Goal: Task Accomplishment & Management: Manage account settings

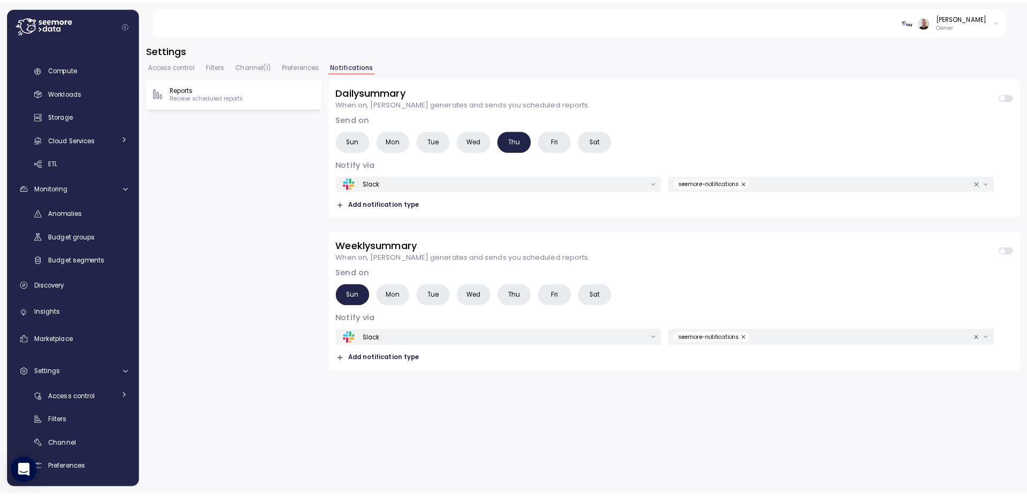
scroll to position [42, 0]
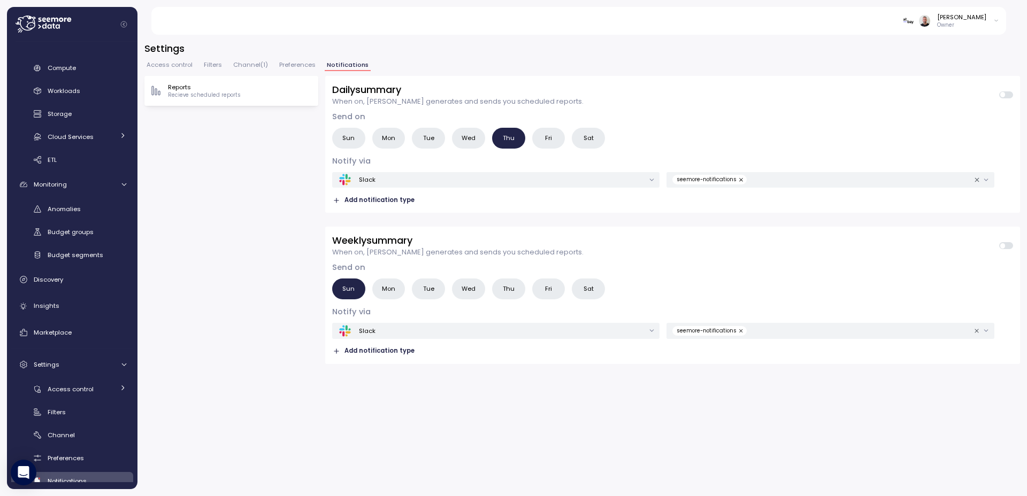
click at [41, 28] on icon at bounding box center [44, 24] width 56 height 17
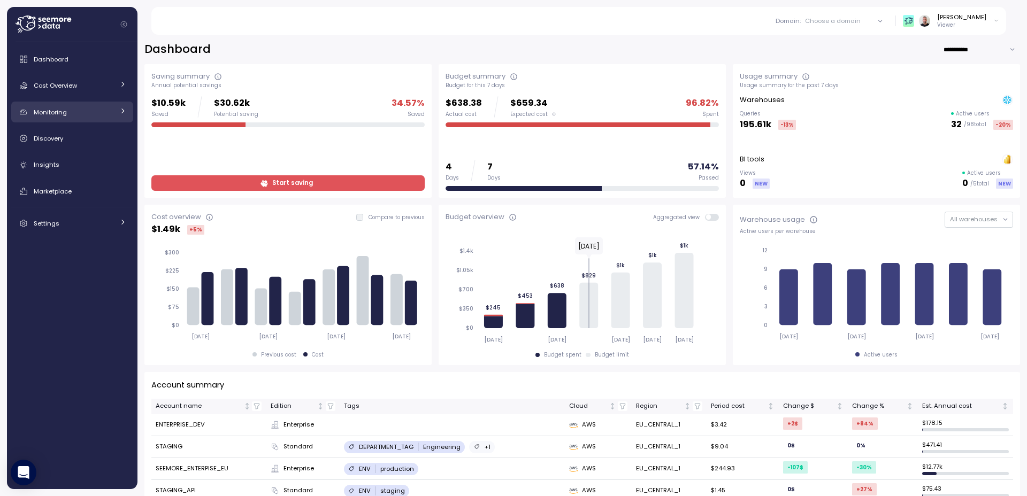
click at [69, 112] on div "Monitoring" at bounding box center [74, 112] width 80 height 11
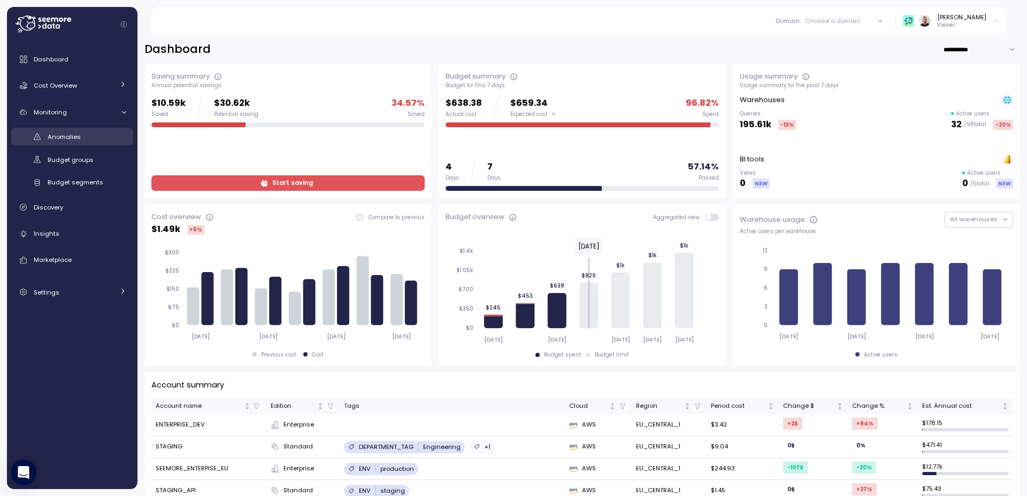
click at [94, 142] on link "Anomalies" at bounding box center [72, 137] width 122 height 18
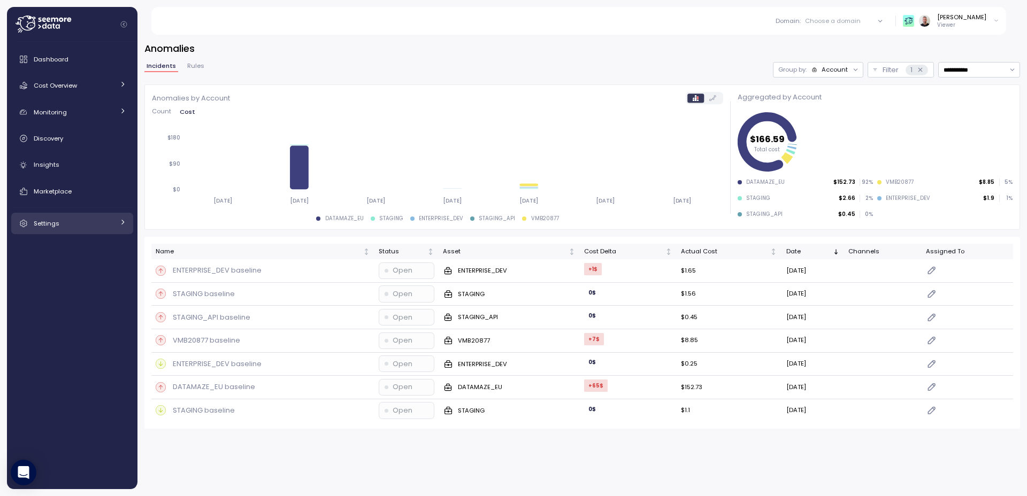
click at [120, 233] on link "Settings" at bounding box center [72, 223] width 122 height 21
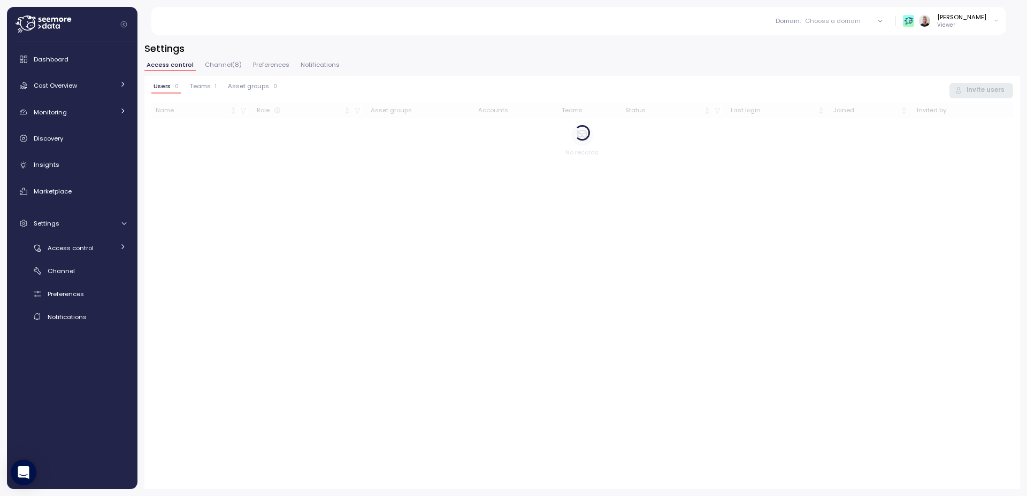
click at [970, 22] on p "Viewer" at bounding box center [961, 24] width 49 height 7
click at [965, 69] on div "Log out" at bounding box center [973, 74] width 41 height 10
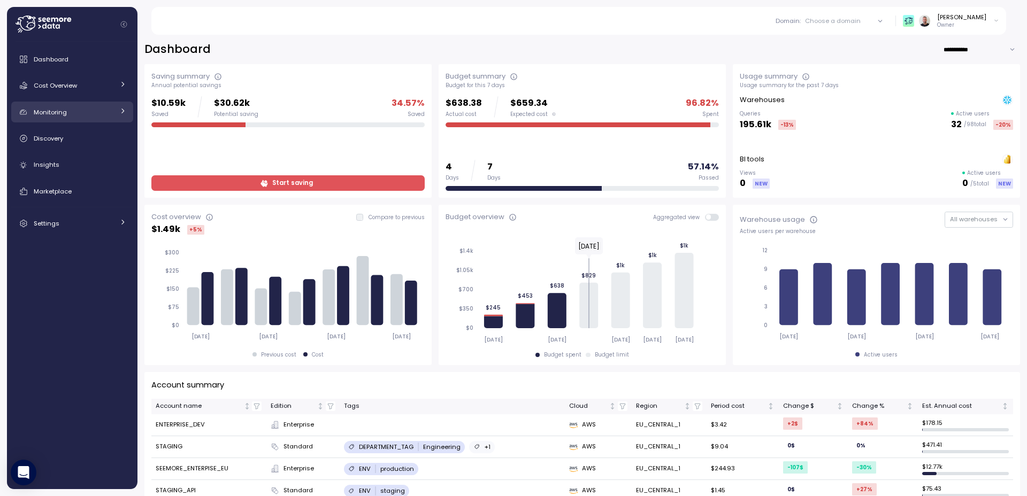
click at [122, 111] on icon at bounding box center [122, 111] width 7 height 7
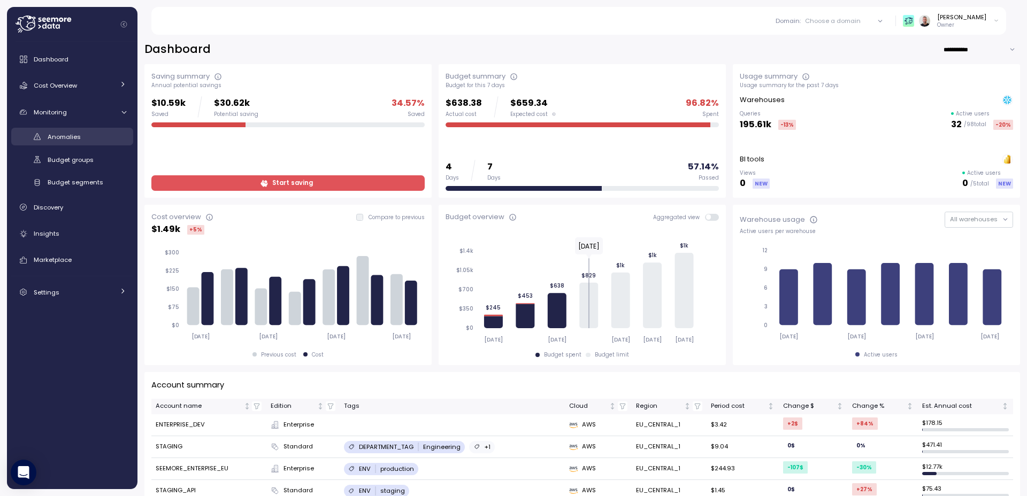
click at [79, 138] on span "Anomalies" at bounding box center [64, 137] width 33 height 9
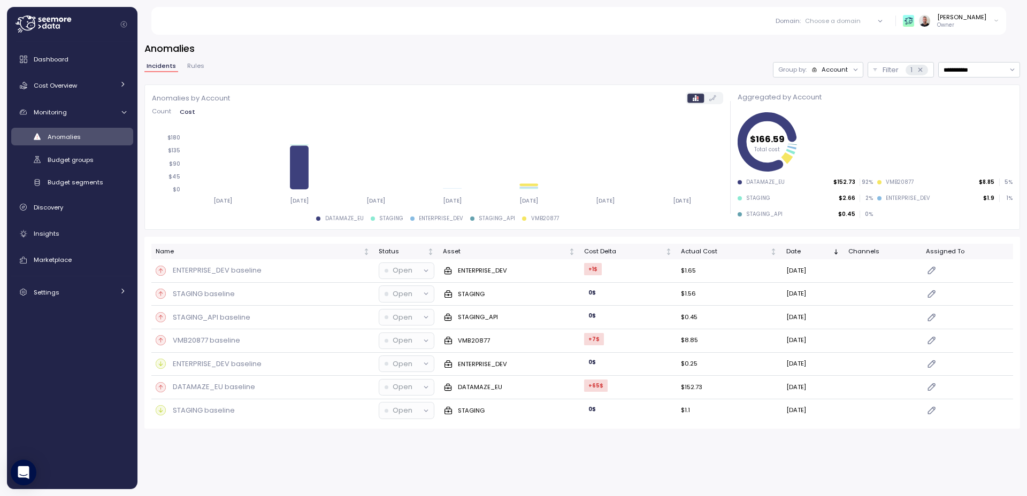
click at [198, 67] on span "Rules" at bounding box center [195, 66] width 17 height 6
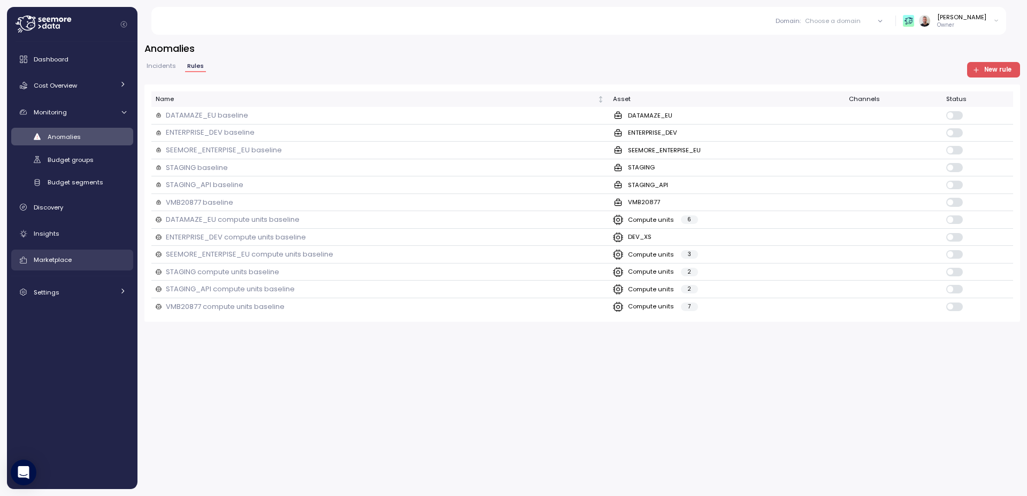
click at [69, 263] on span "Marketplace" at bounding box center [53, 260] width 38 height 9
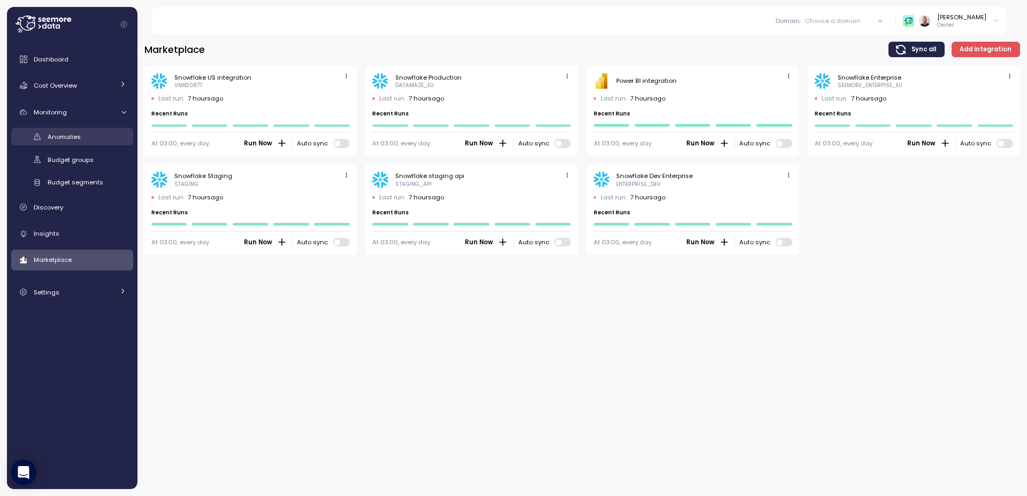
click at [82, 142] on link "Anomalies" at bounding box center [72, 137] width 122 height 18
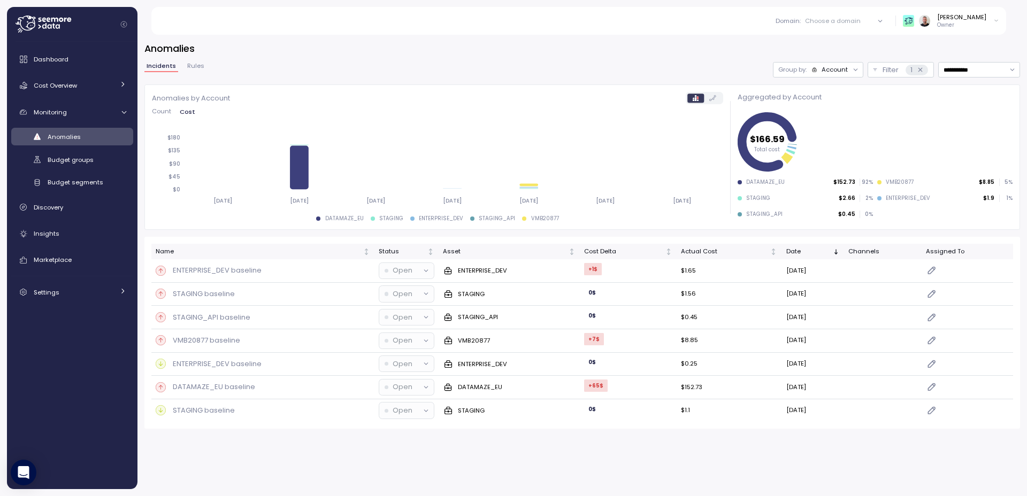
click at [40, 28] on icon at bounding box center [40, 27] width 3 height 4
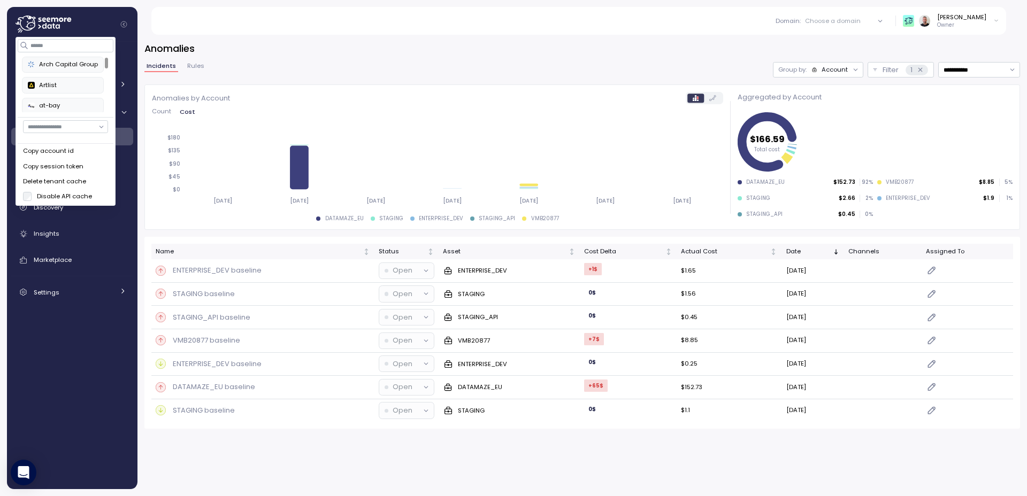
click at [285, 55] on h3 "Anomalies" at bounding box center [582, 48] width 876 height 13
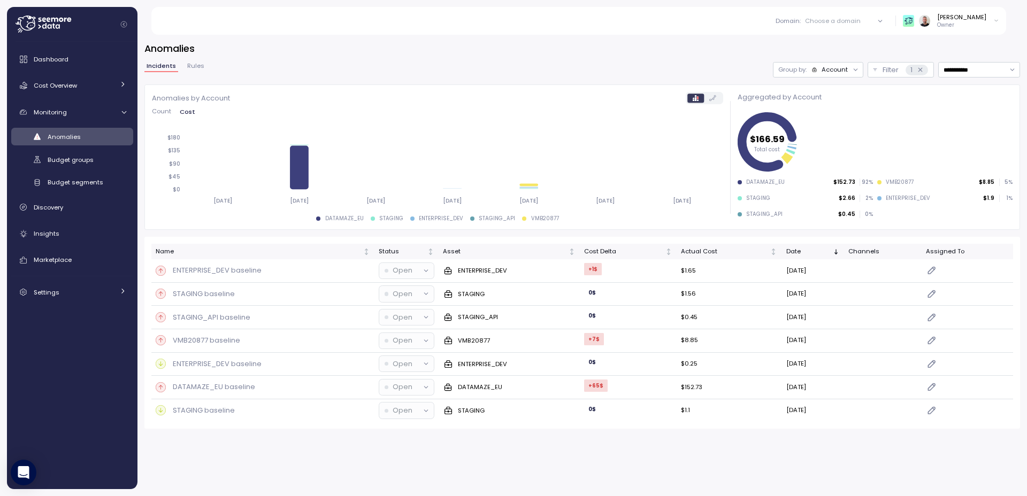
click at [200, 66] on span "Rules" at bounding box center [195, 66] width 17 height 6
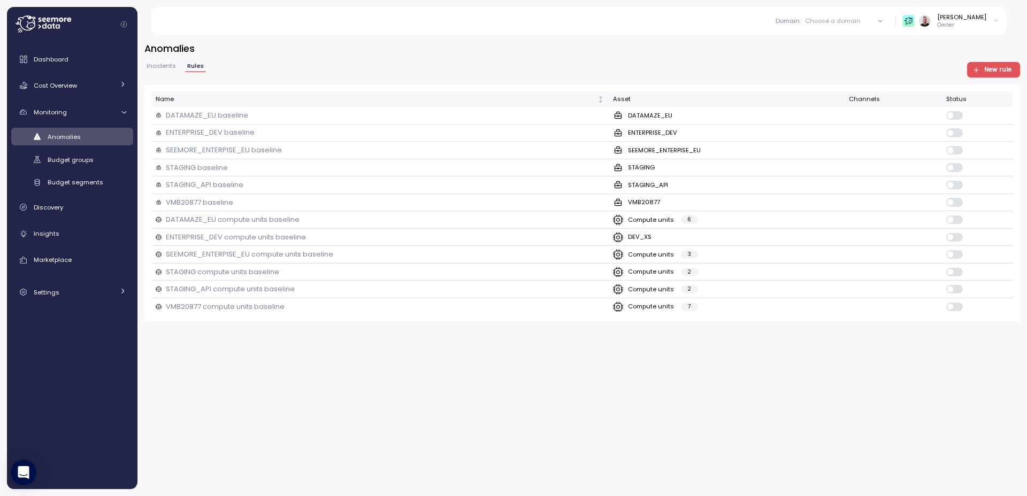
click at [160, 63] on span "Incidents" at bounding box center [161, 66] width 29 height 6
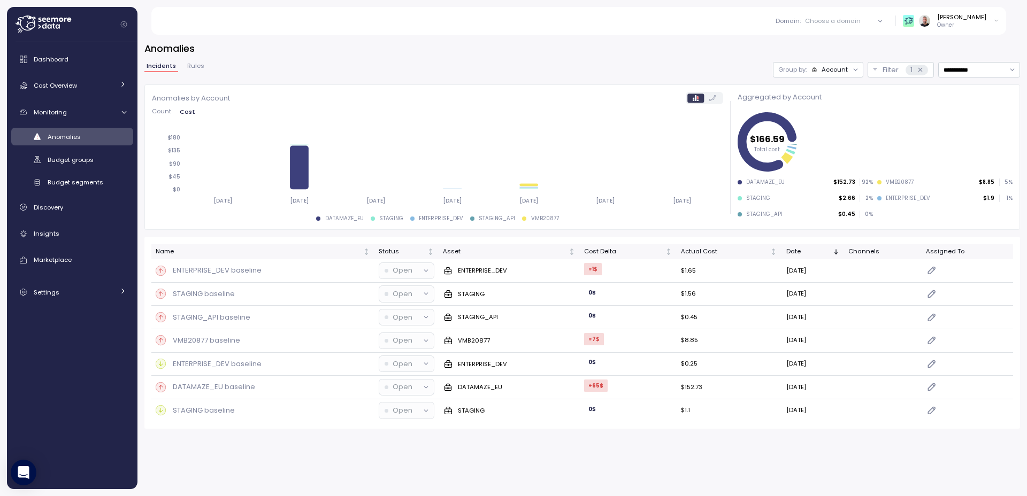
click at [194, 68] on span "Rules" at bounding box center [195, 66] width 17 height 6
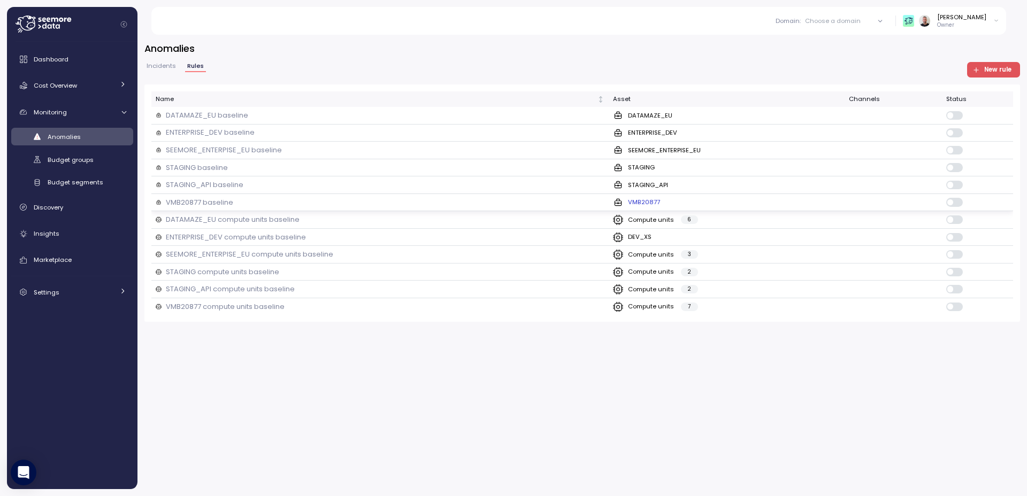
click at [539, 201] on div "VMB20877 baseline" at bounding box center [380, 202] width 449 height 11
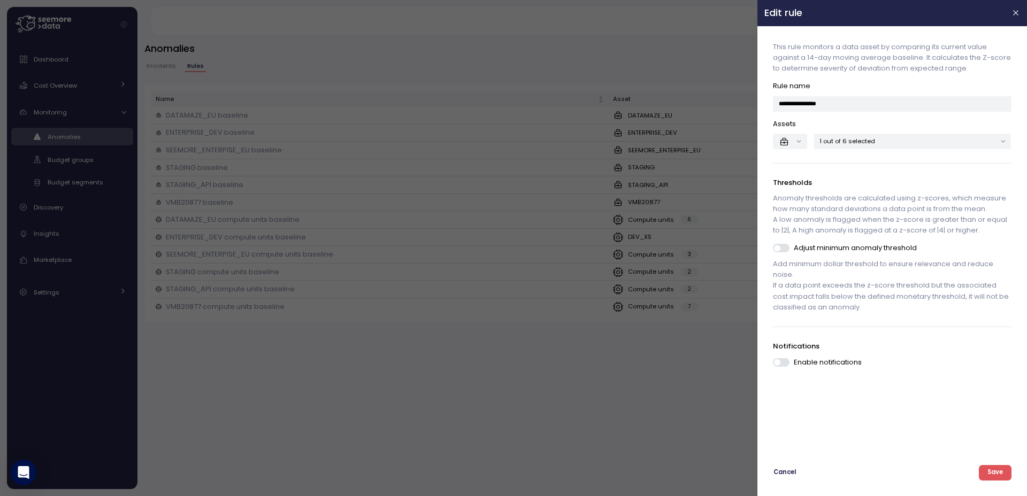
click at [791, 364] on div "Enable notifications" at bounding box center [892, 362] width 238 height 11
click at [780, 360] on span at bounding box center [785, 362] width 11 height 9
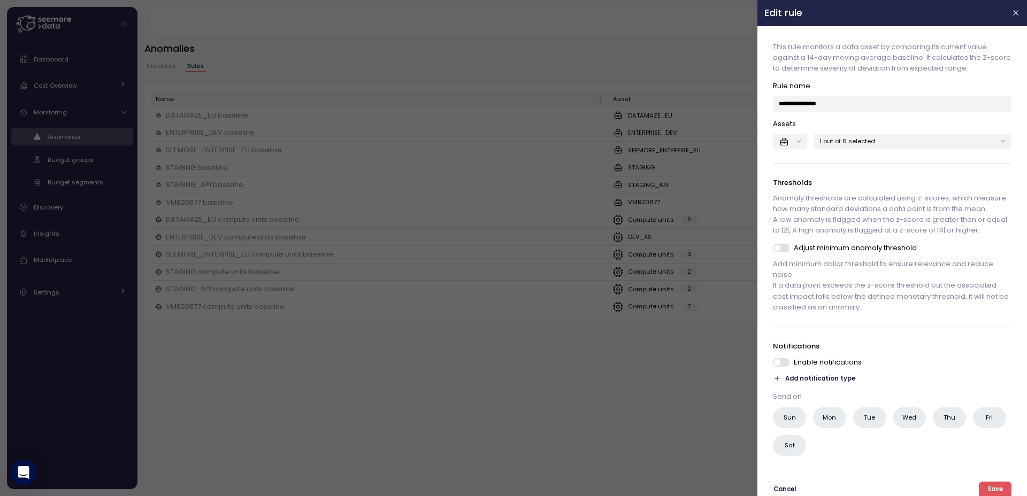
scroll to position [21, 0]
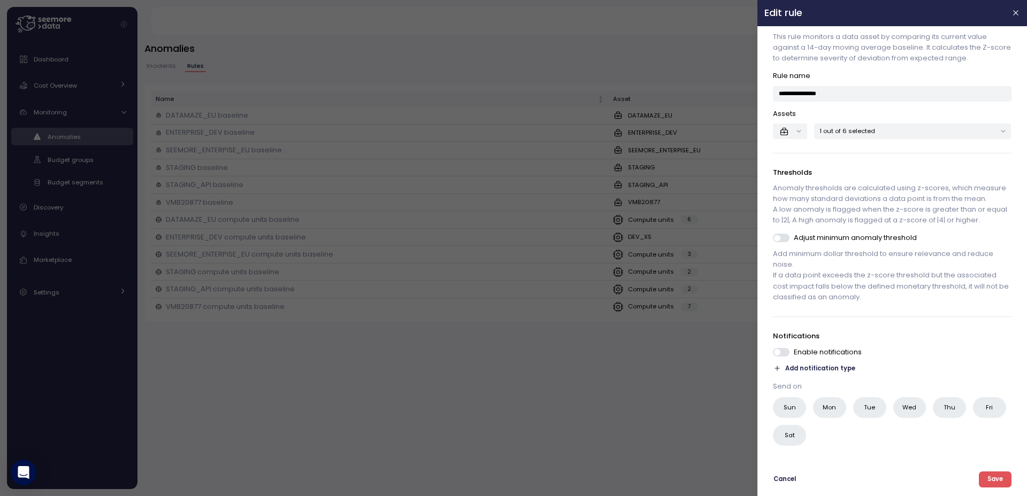
click at [829, 371] on span "Add notification type" at bounding box center [821, 369] width 70 height 10
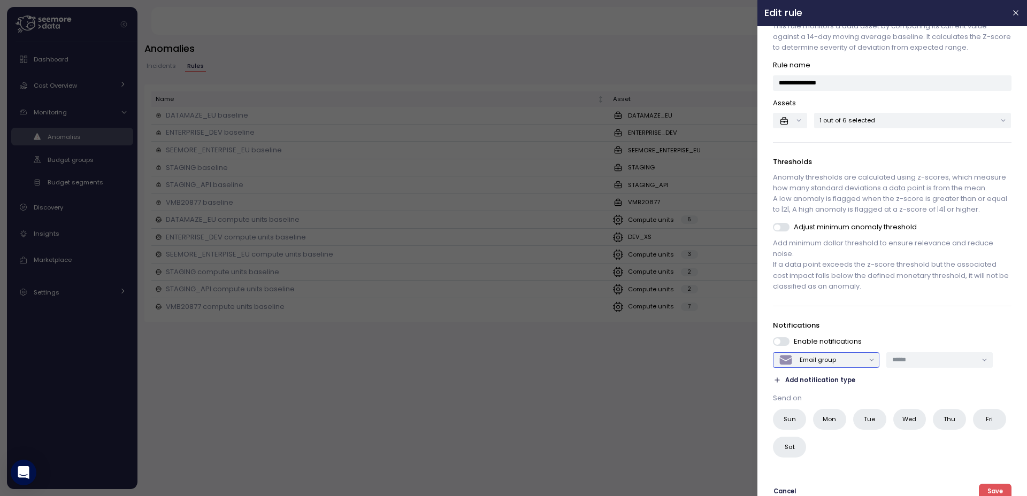
click at [829, 364] on div "Email group" at bounding box center [818, 360] width 36 height 9
click at [838, 395] on div "Slack" at bounding box center [825, 395] width 84 height 14
click at [938, 365] on input "text" at bounding box center [934, 360] width 85 height 10
click at [914, 331] on p "Notifications" at bounding box center [892, 325] width 238 height 11
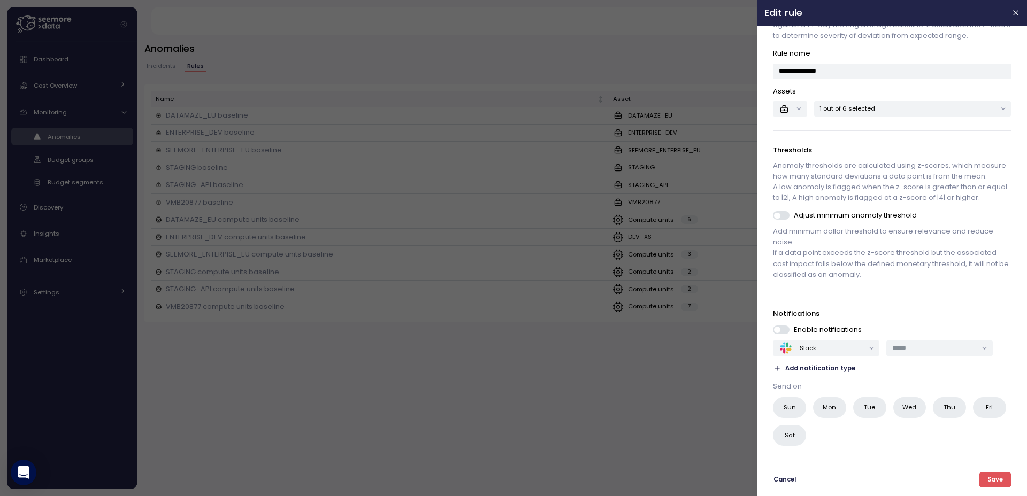
scroll to position [43, 0]
click at [903, 352] on input "text" at bounding box center [934, 348] width 85 height 10
click at [832, 346] on div "Slack" at bounding box center [821, 348] width 85 height 14
click at [922, 347] on input "text" at bounding box center [934, 348] width 85 height 10
click at [938, 389] on div "seemoredata" at bounding box center [934, 384] width 98 height 14
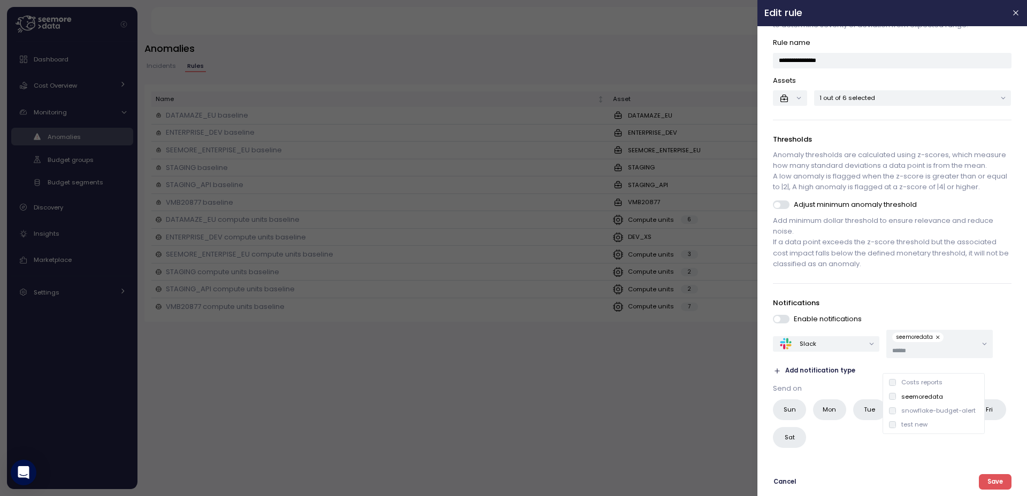
click at [937, 306] on div "**********" at bounding box center [892, 223] width 256 height 467
click at [802, 372] on span "Add notification type" at bounding box center [821, 369] width 70 height 10
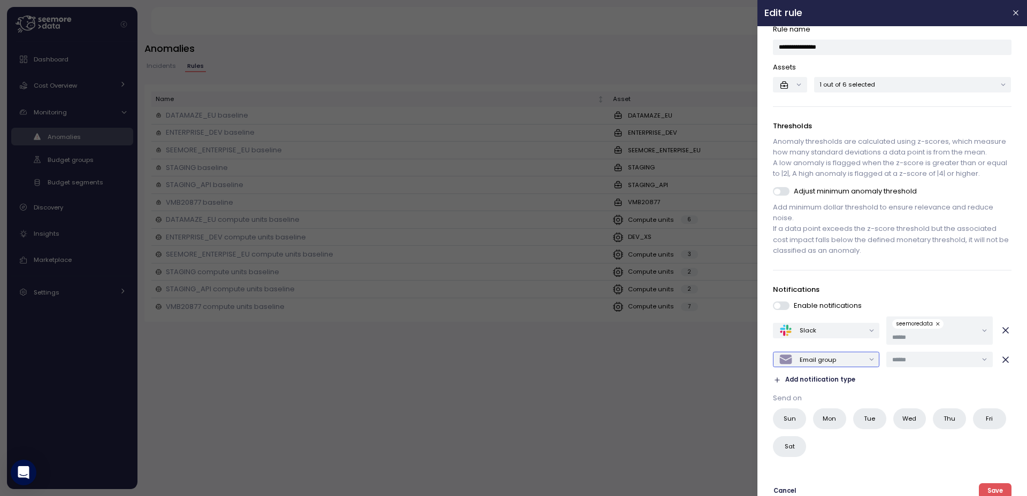
click at [839, 367] on div "Email group" at bounding box center [821, 359] width 85 height 14
click at [837, 394] on div "Slack" at bounding box center [825, 395] width 84 height 14
click at [914, 342] on input "text" at bounding box center [934, 338] width 85 height 10
click at [896, 411] on div "test new" at bounding box center [933, 411] width 89 height 9
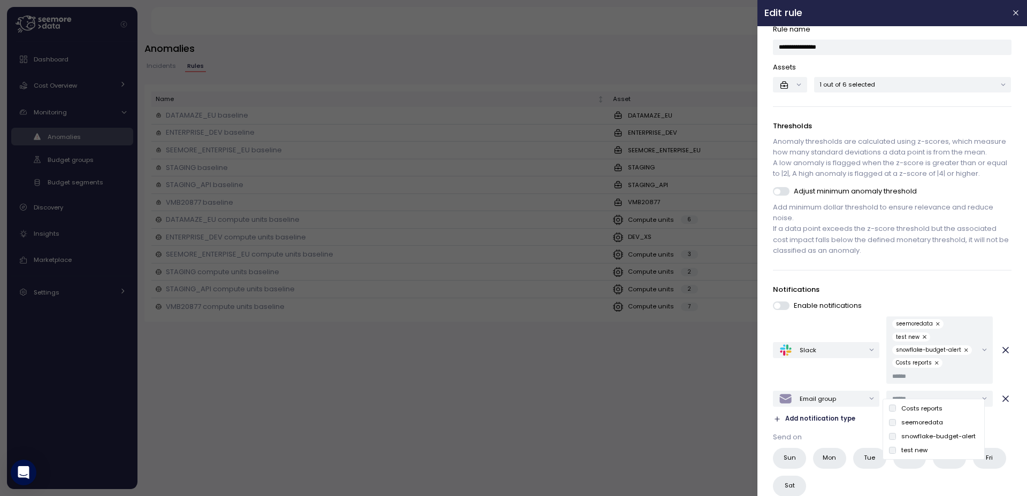
click at [852, 385] on div "Slack seemoredata test new snowflake-budget-alert Costs reports" at bounding box center [892, 351] width 238 height 68
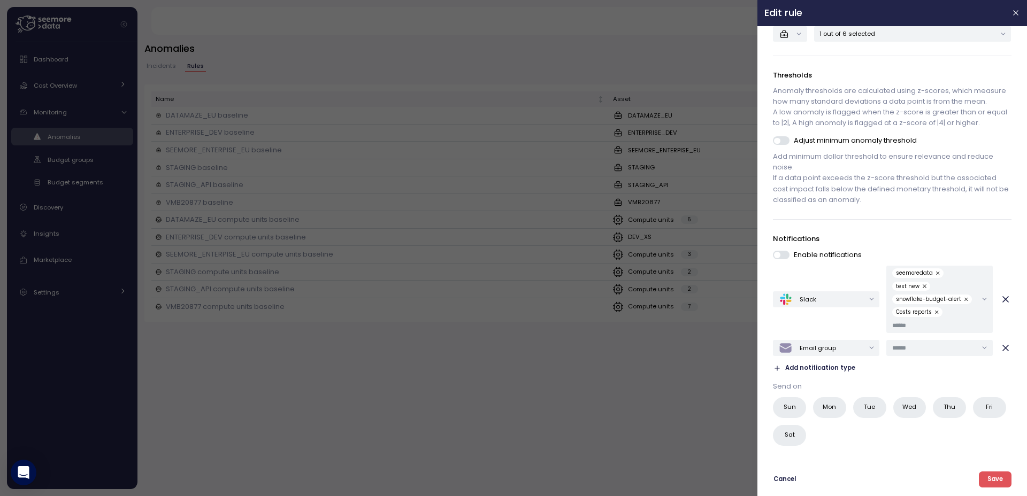
click at [1000, 350] on icon "button" at bounding box center [1005, 348] width 11 height 11
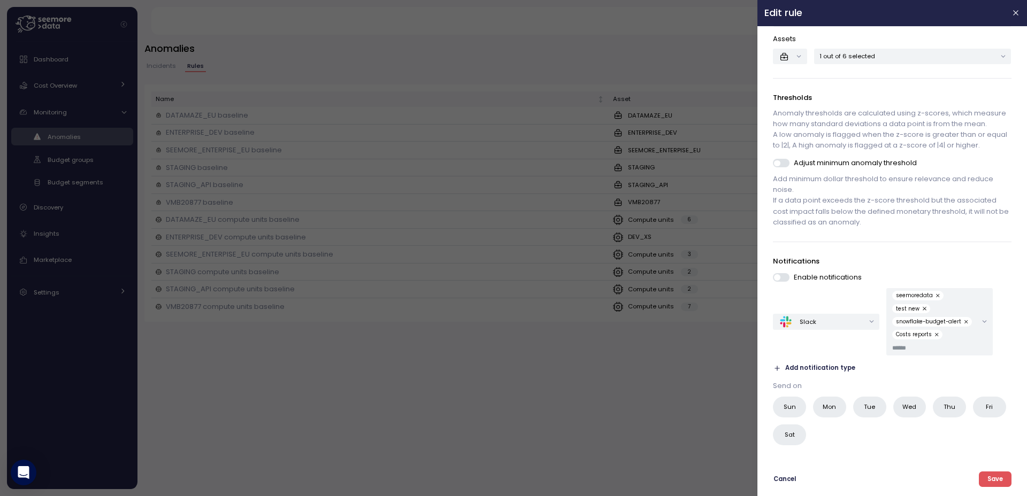
click at [800, 411] on label "Sun" at bounding box center [789, 407] width 33 height 21
click at [834, 411] on span "Mon" at bounding box center [829, 407] width 13 height 11
click at [863, 409] on label "Tue" at bounding box center [869, 407] width 33 height 21
click at [907, 406] on span "Wed" at bounding box center [910, 407] width 14 height 11
click at [942, 409] on label "Thu" at bounding box center [949, 407] width 33 height 21
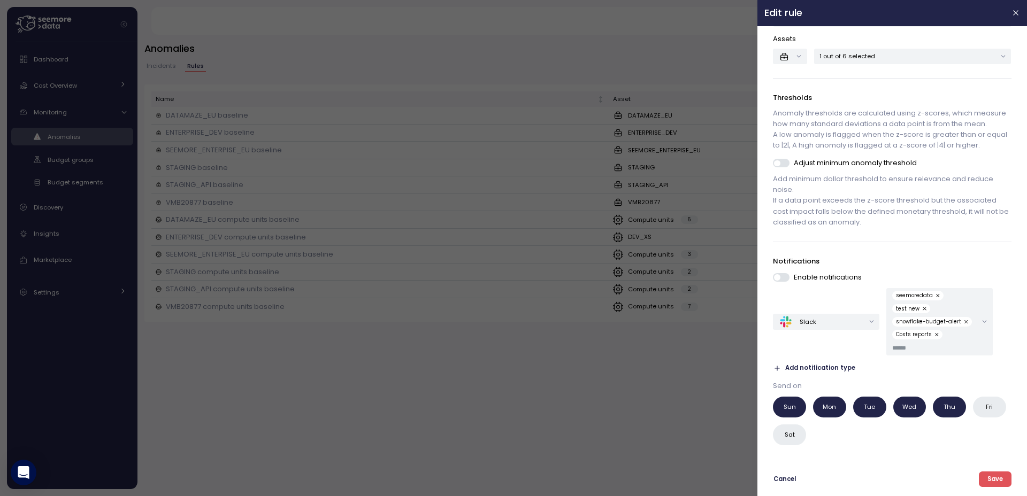
click at [973, 418] on label "Fri" at bounding box center [989, 407] width 33 height 21
click at [807, 434] on label "Sat" at bounding box center [789, 435] width 33 height 21
click at [987, 484] on span "Save" at bounding box center [995, 479] width 16 height 14
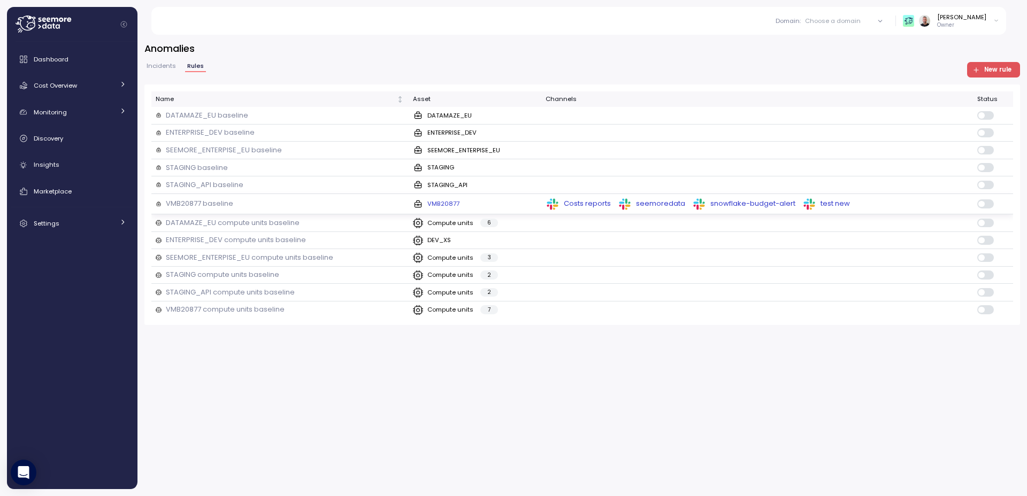
click at [919, 205] on div "Costs reports seemoredata snowflake-budget-alert test new" at bounding box center [757, 204] width 423 height 14
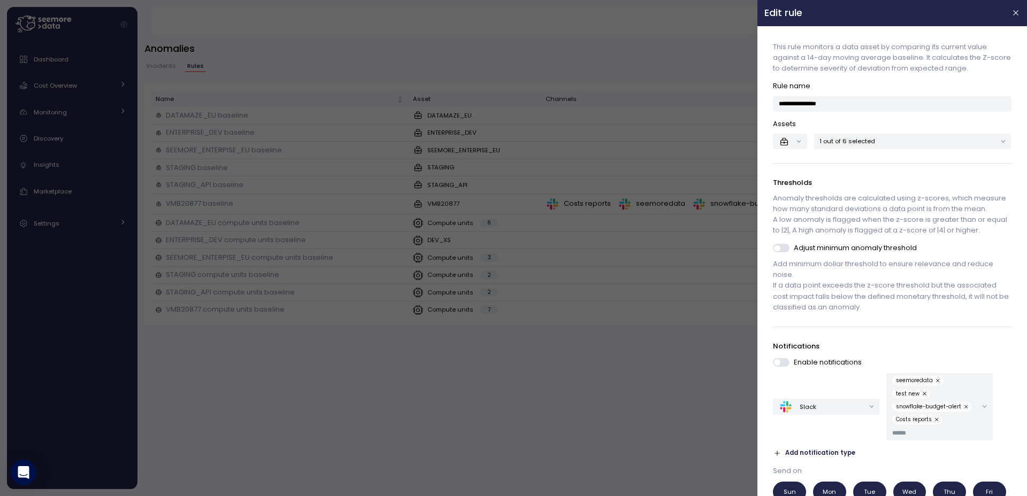
click at [783, 252] on span at bounding box center [785, 248] width 11 height 9
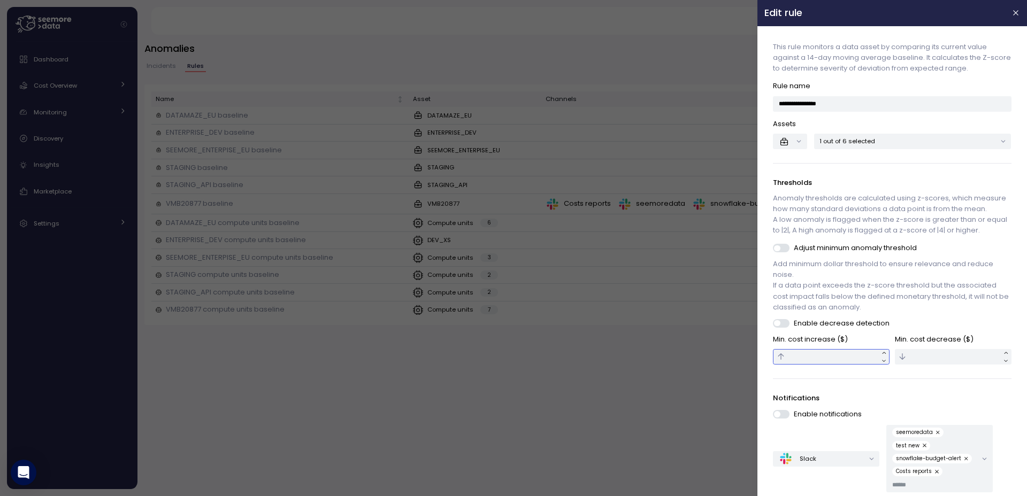
click at [827, 365] on input "text" at bounding box center [831, 357] width 117 height 16
type input "*"
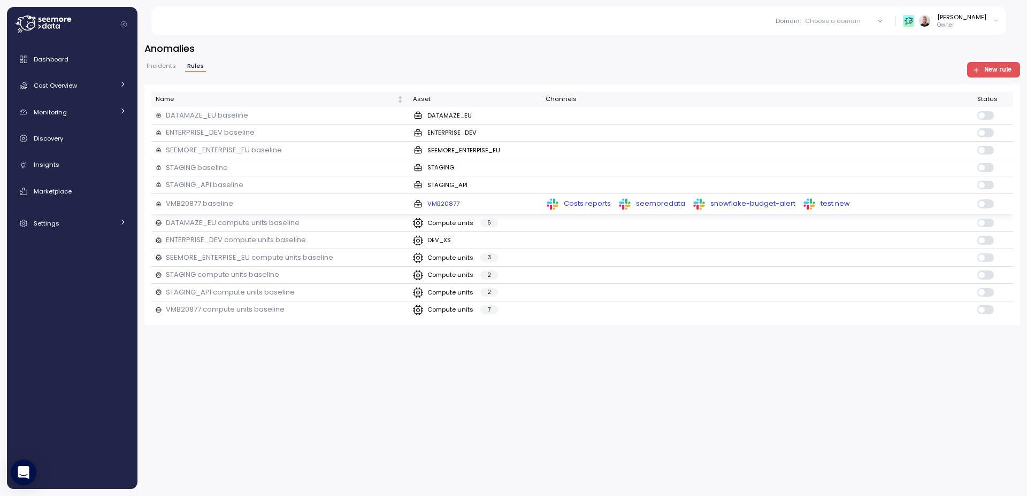
click at [923, 200] on div "Costs reports seemoredata snowflake-budget-alert test new" at bounding box center [757, 204] width 423 height 14
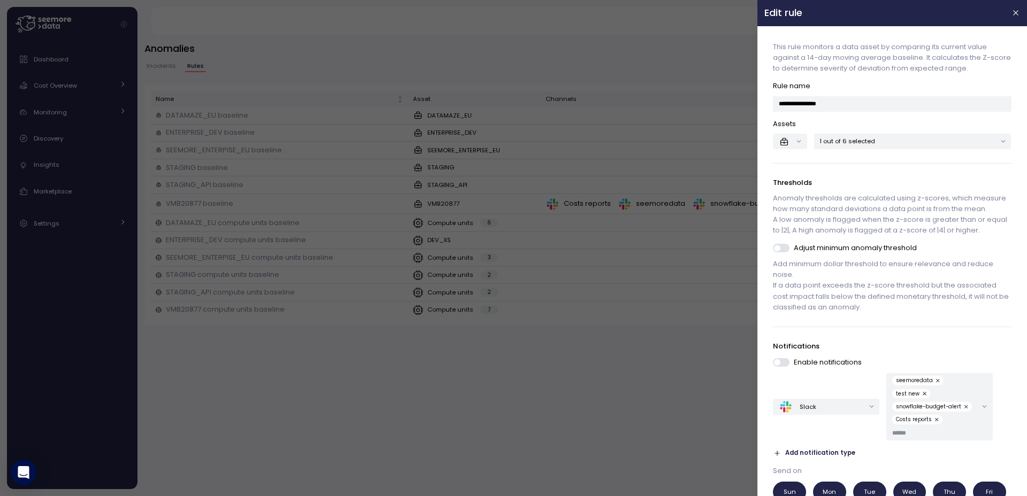
click at [816, 254] on p "Adjust minimum anomaly threshold" at bounding box center [855, 248] width 123 height 11
click at [787, 252] on span at bounding box center [785, 248] width 11 height 9
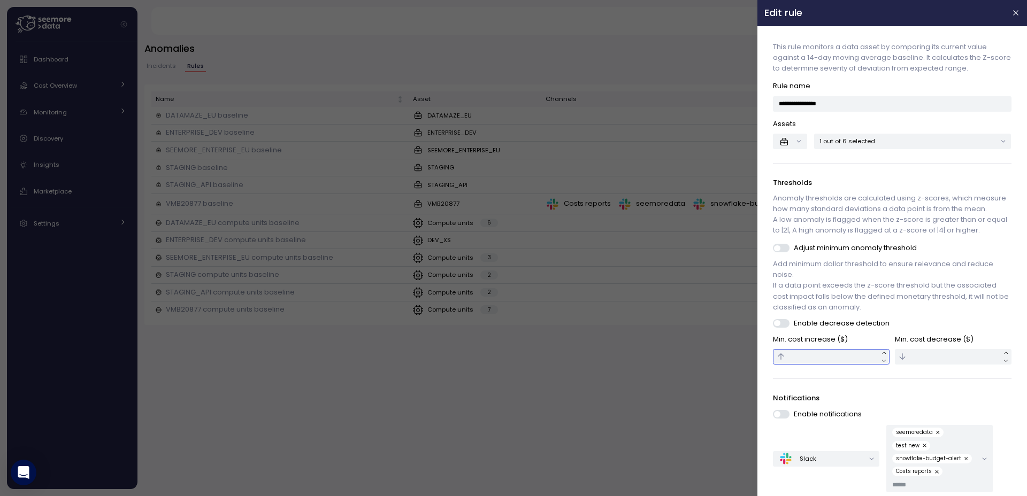
click at [837, 365] on input "text" at bounding box center [831, 357] width 117 height 16
type input "*"
click at [960, 365] on input "text" at bounding box center [953, 357] width 117 height 16
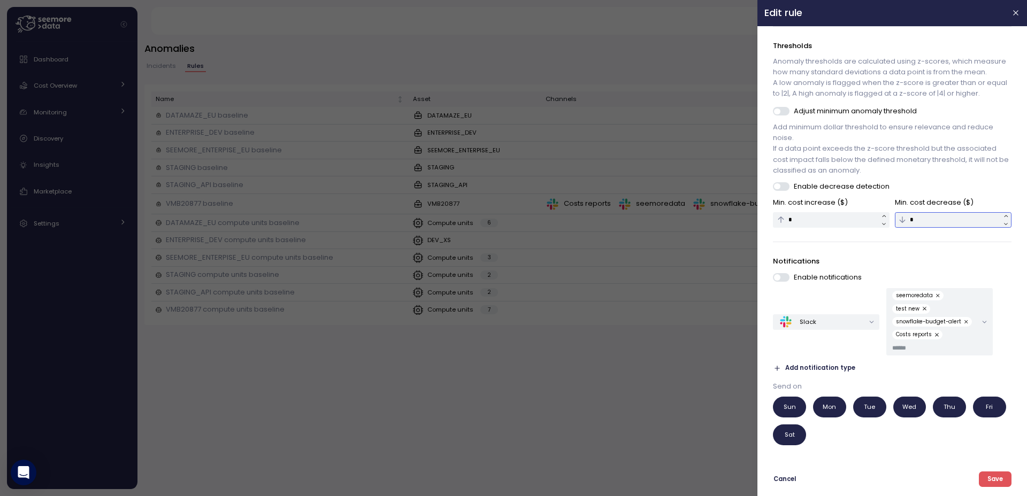
type input "*"
click at [992, 482] on span "Save" at bounding box center [995, 479] width 16 height 14
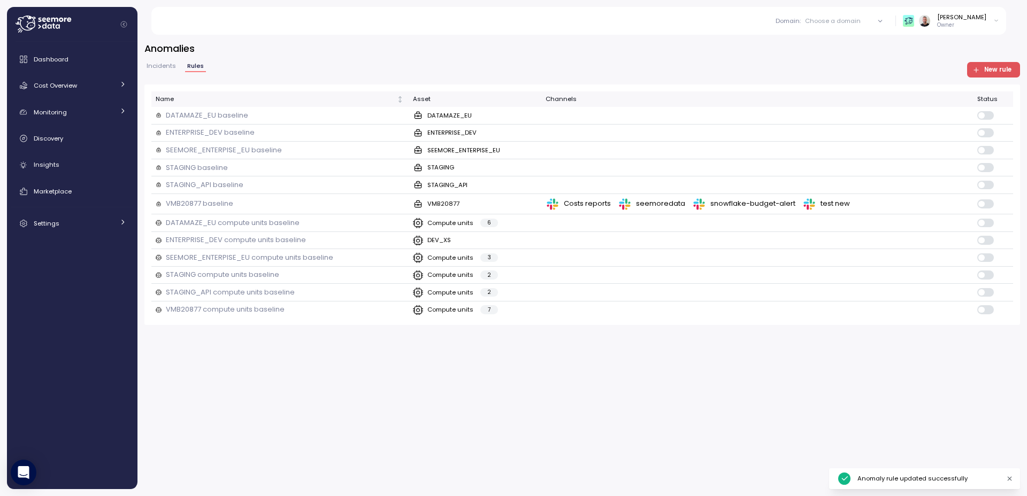
click at [852, 389] on div "Anomalies Incidents Rules New rule Name Asset Channels Status DATAMAZE_EU basel…" at bounding box center [581, 262] width 889 height 469
click at [60, 63] on span "Dashboard" at bounding box center [51, 59] width 35 height 9
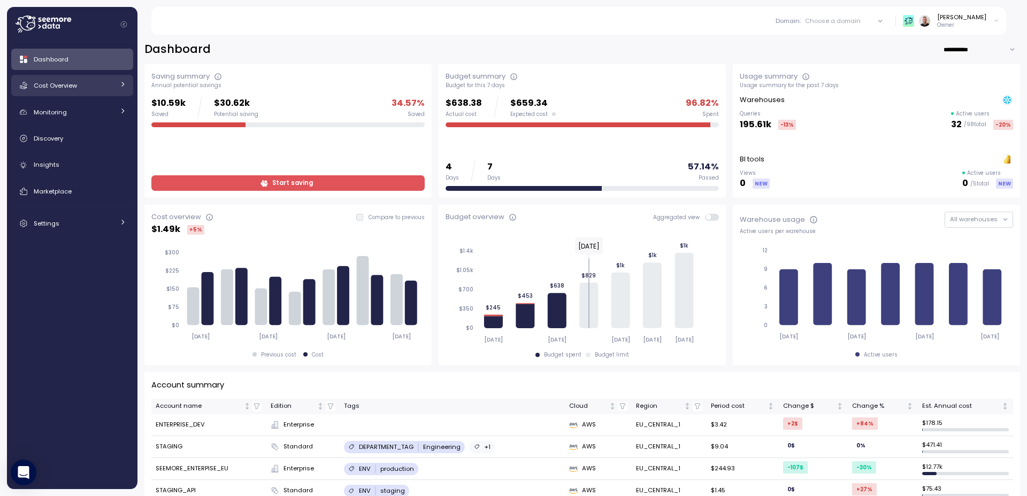
click at [75, 95] on link "Cost Overview" at bounding box center [72, 85] width 122 height 21
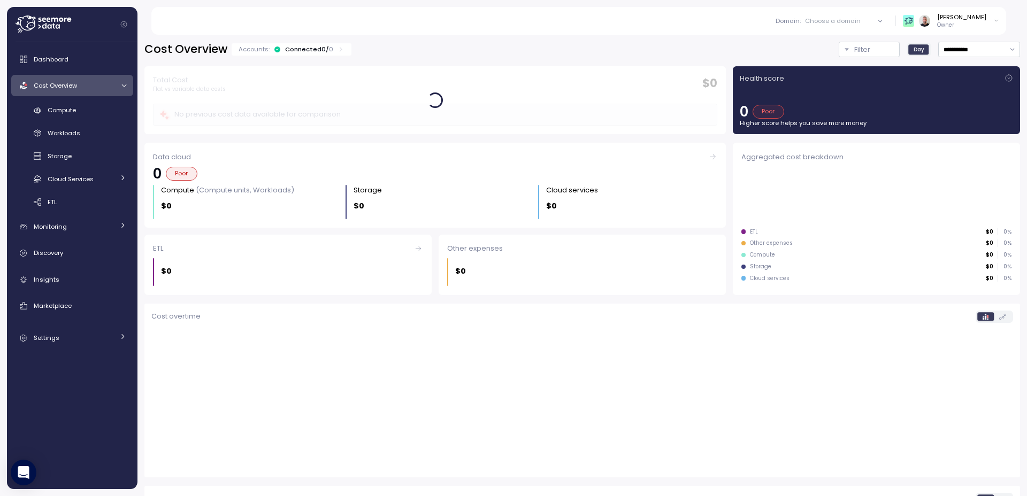
click at [41, 27] on icon at bounding box center [44, 24] width 56 height 17
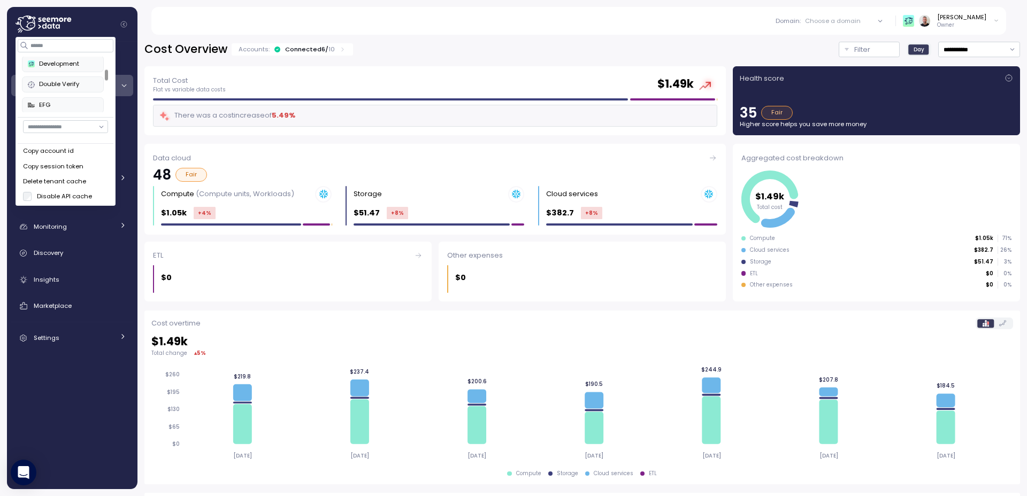
scroll to position [62, 0]
click at [62, 86] on div "Double Verify" at bounding box center [63, 85] width 70 height 10
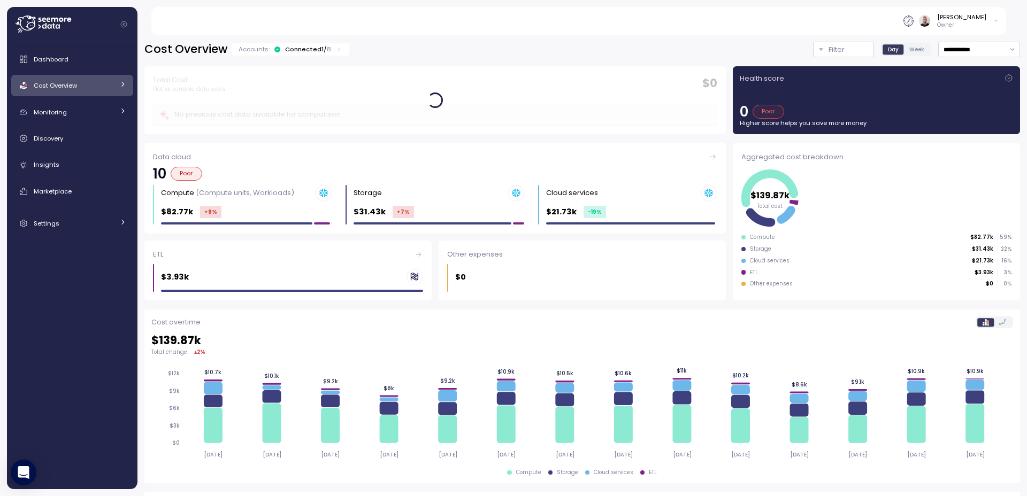
click at [914, 23] on img at bounding box center [908, 20] width 11 height 11
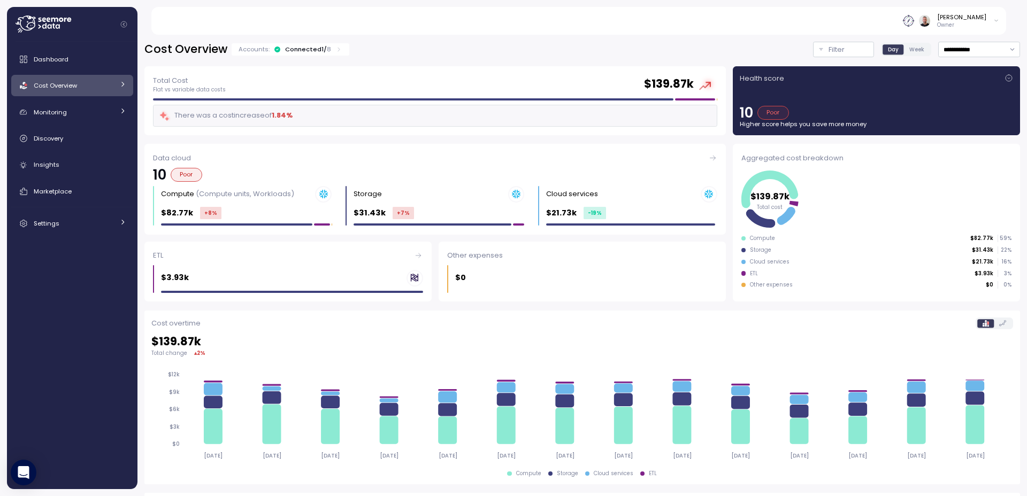
click at [839, 24] on div "Gilad Shay Owner" at bounding box center [585, 21] width 843 height 28
click at [313, 52] on div "Connected 1 / 8" at bounding box center [308, 49] width 46 height 9
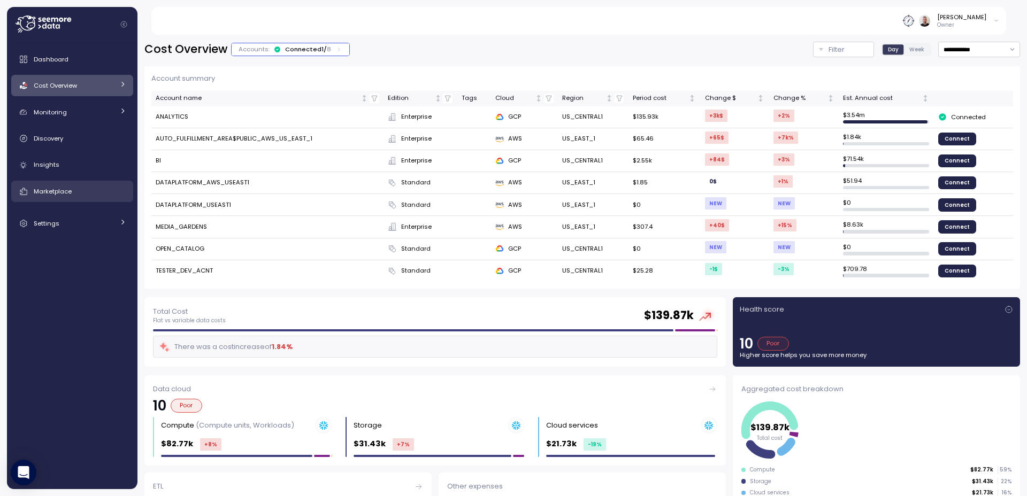
click at [63, 195] on span "Marketplace" at bounding box center [53, 191] width 38 height 9
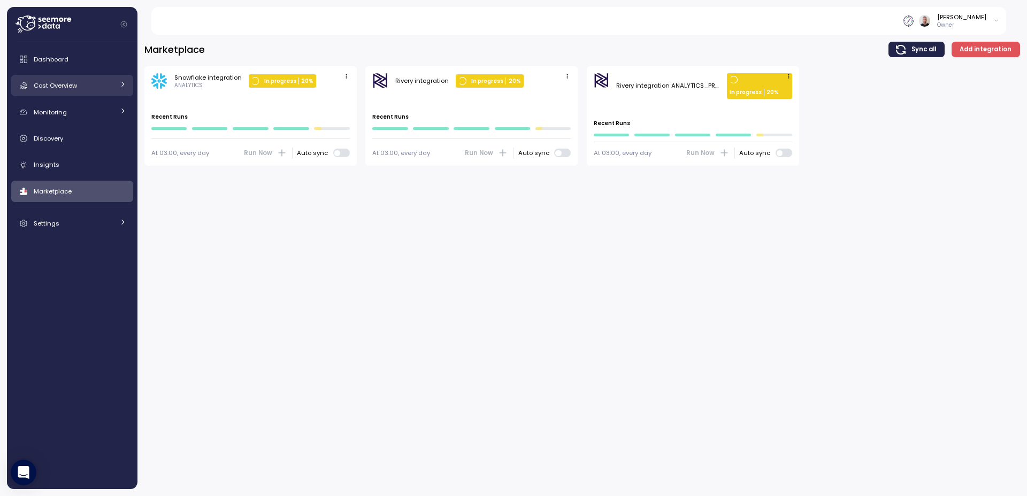
click at [83, 93] on link "Cost Overview" at bounding box center [72, 85] width 122 height 21
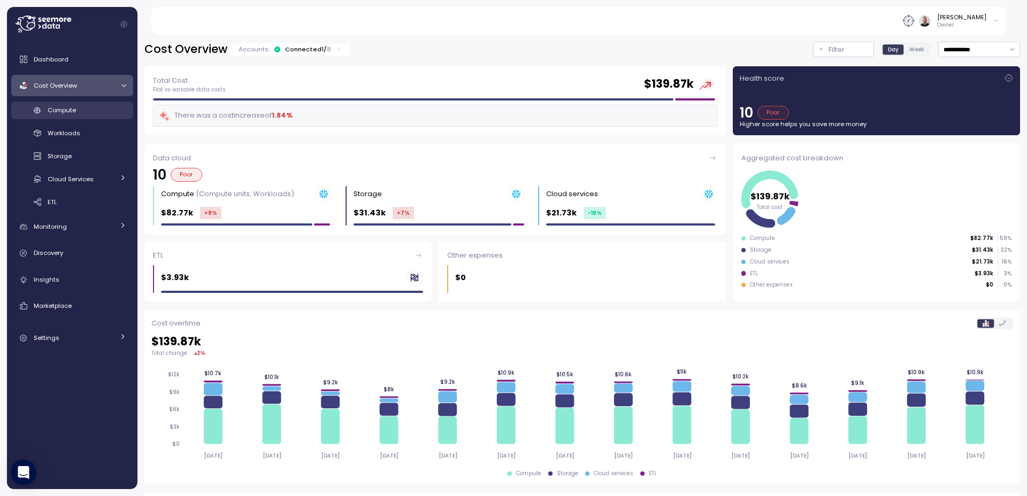
click at [78, 106] on div "Compute" at bounding box center [87, 110] width 79 height 11
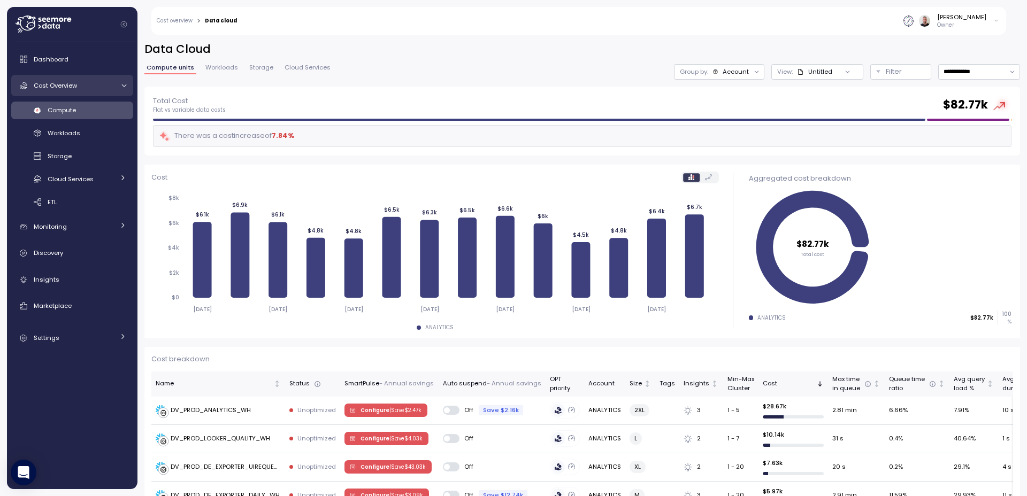
click at [61, 83] on span "Cost Overview" at bounding box center [55, 85] width 43 height 9
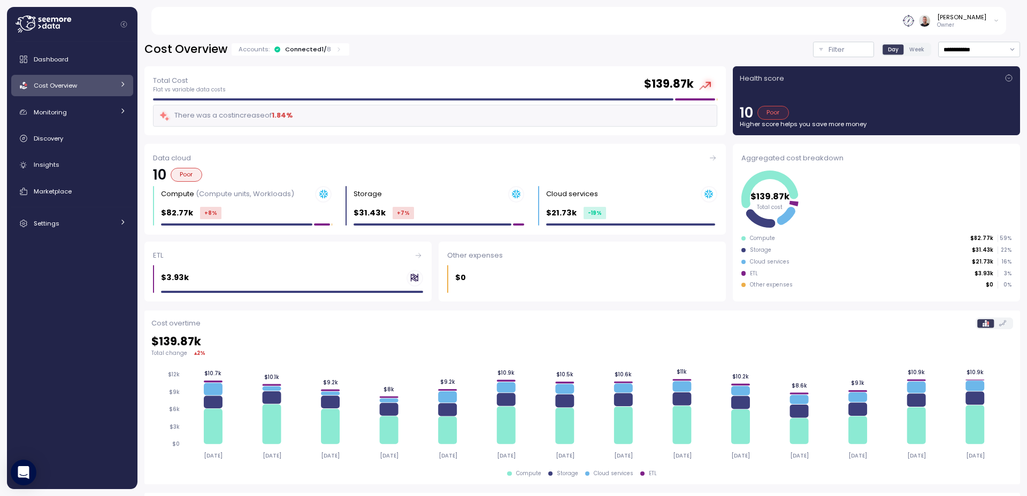
click at [973, 83] on div "Health score 10 Poor Higher score helps you save more money" at bounding box center [876, 101] width 273 height 56
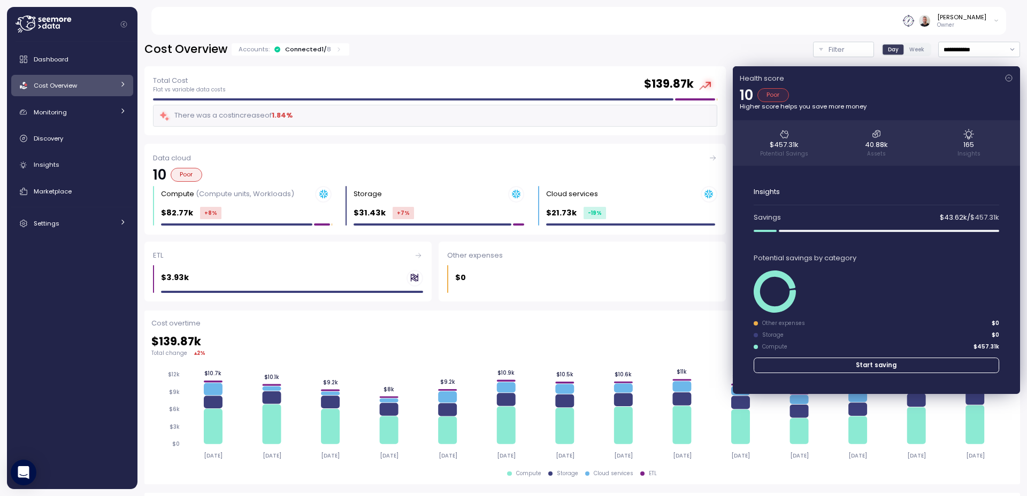
click at [647, 41] on div "**********" at bounding box center [581, 262] width 889 height 469
click at [1004, 79] on icon at bounding box center [1008, 78] width 9 height 9
